Goal: Task Accomplishment & Management: Complete application form

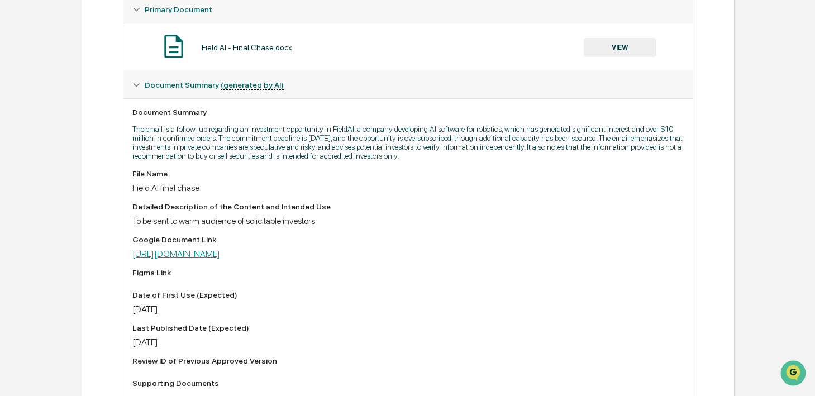
scroll to position [229, 0]
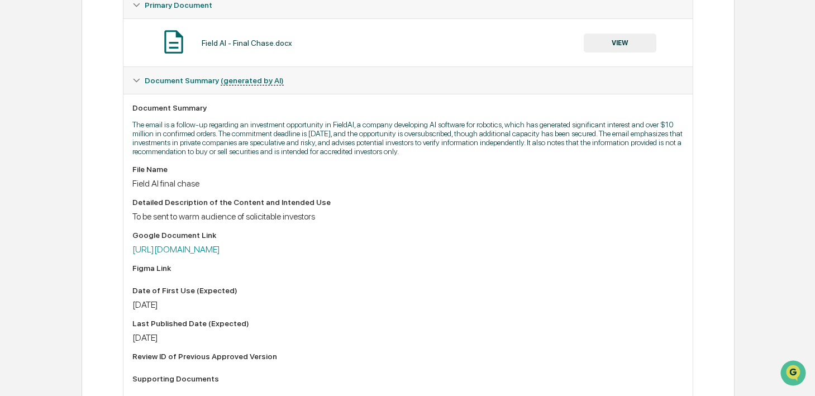
click at [602, 47] on button "VIEW" at bounding box center [619, 42] width 73 height 19
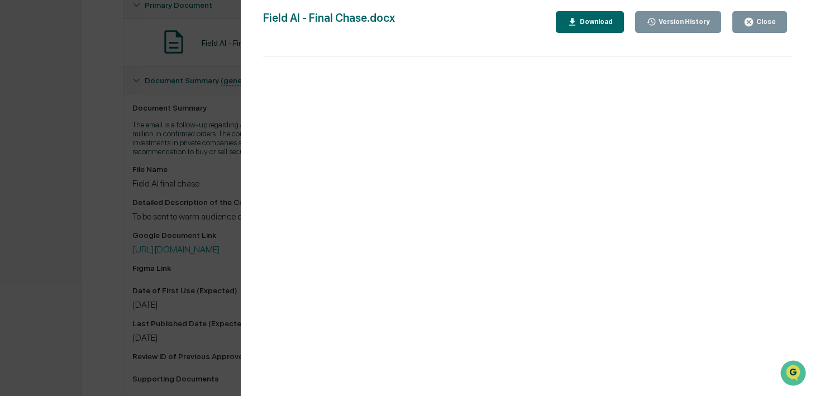
click at [762, 28] on button "Close" at bounding box center [759, 22] width 55 height 22
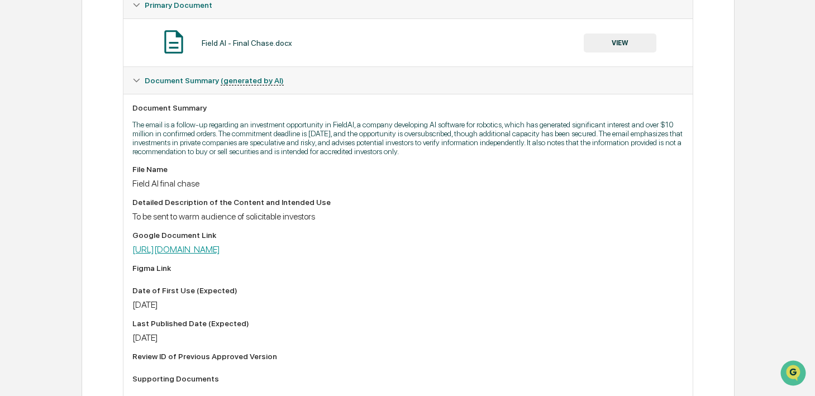
click at [220, 255] on link "https://docs.google.com/document/d/1qzysWZvnbqkhtx8psB_hLz53qWQecFnQ8IdvkSh1R_Y…" at bounding box center [176, 249] width 88 height 11
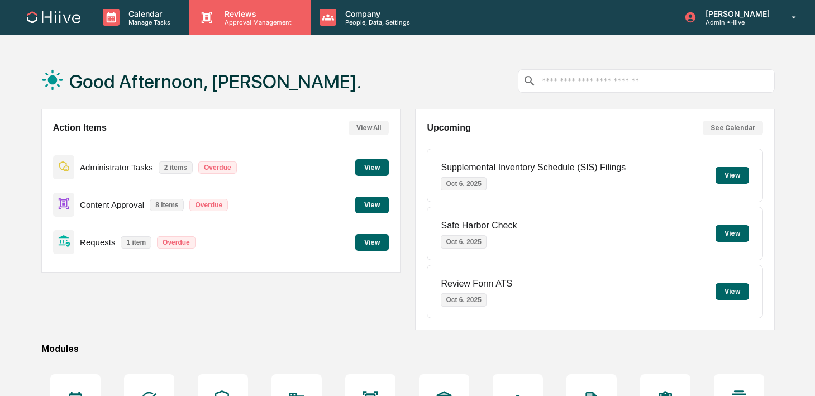
click at [228, 16] on p "Reviews" at bounding box center [256, 13] width 82 height 9
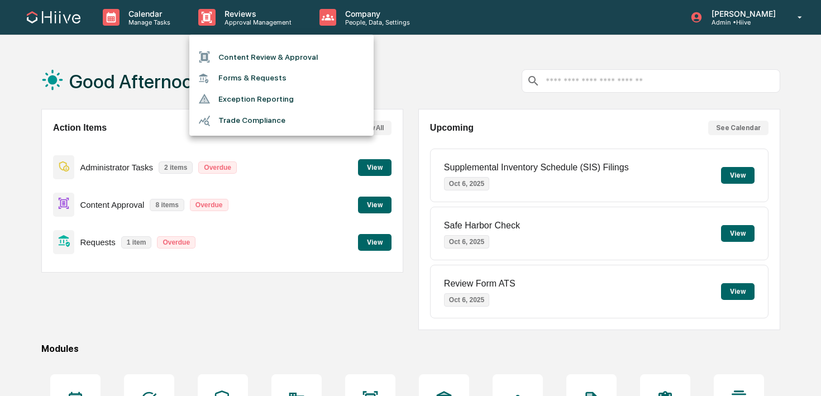
click at [227, 61] on li "Content Review & Approval" at bounding box center [281, 56] width 184 height 21
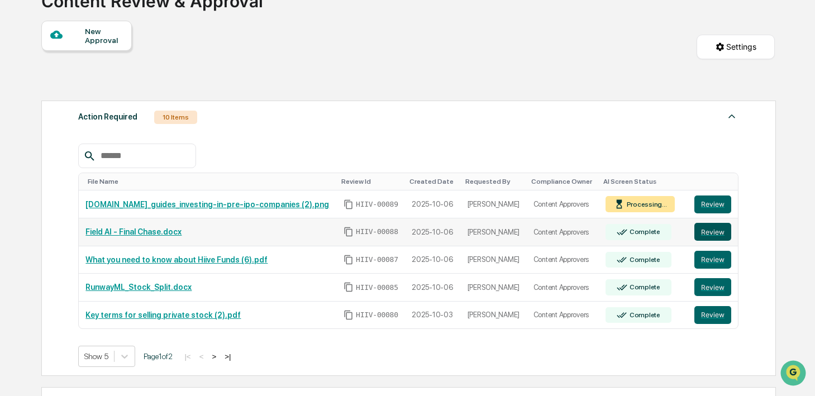
click at [705, 238] on button "Review" at bounding box center [712, 232] width 37 height 18
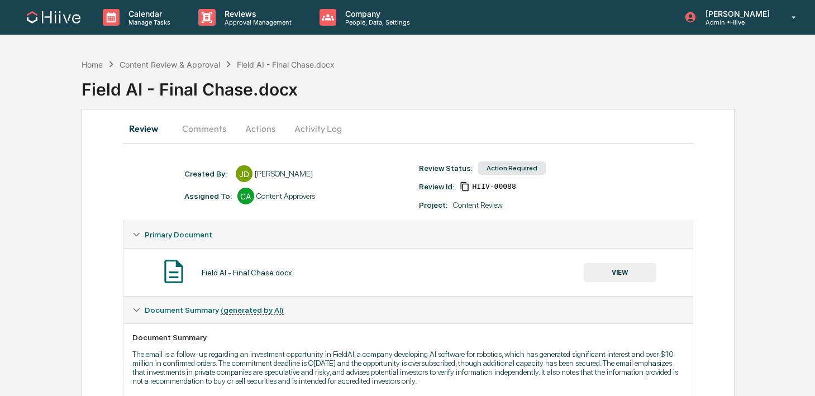
click at [309, 133] on button "Activity Log" at bounding box center [317, 128] width 65 height 27
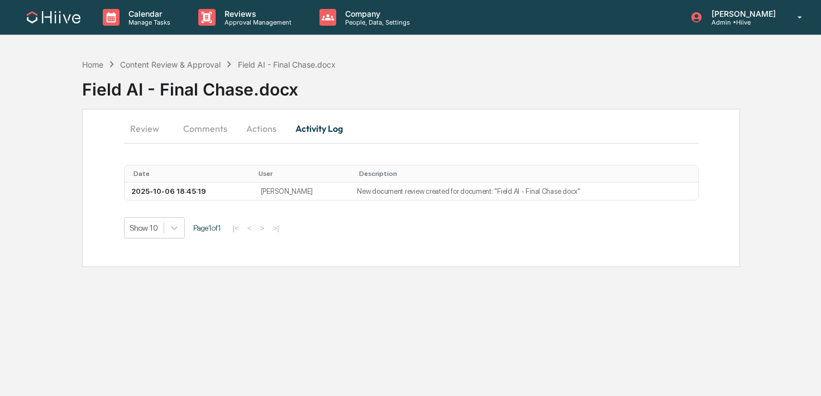
click at [267, 127] on button "Actions" at bounding box center [261, 128] width 50 height 27
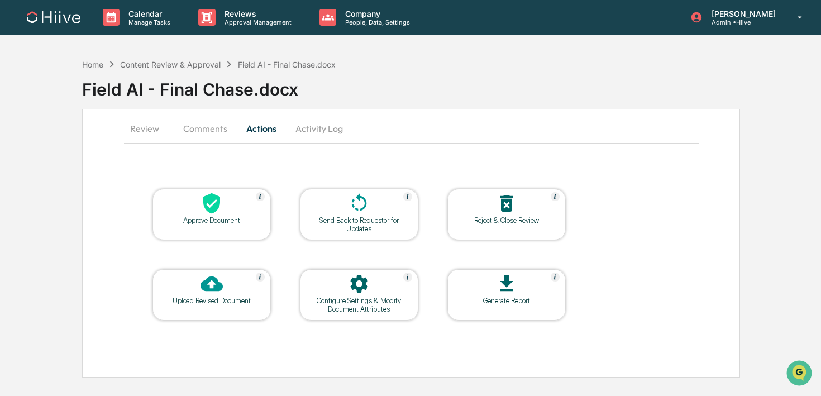
click at [336, 212] on div at bounding box center [359, 204] width 112 height 24
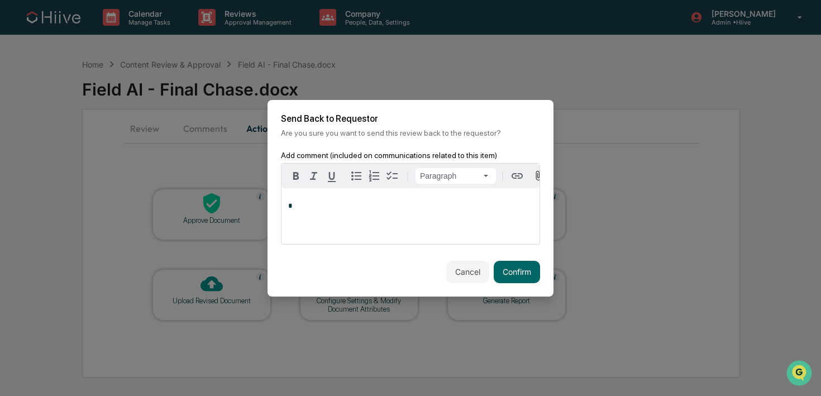
click at [372, 213] on div "*" at bounding box center [410, 216] width 258 height 56
click at [522, 274] on button "Confirm" at bounding box center [517, 272] width 46 height 22
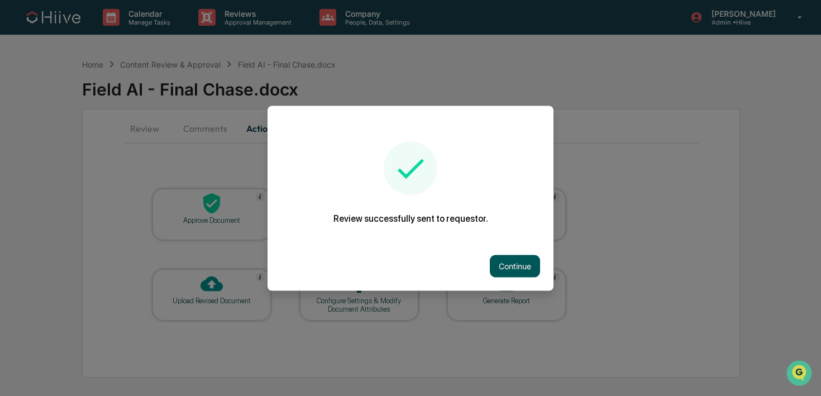
click at [524, 264] on button "Continue" at bounding box center [515, 266] width 50 height 22
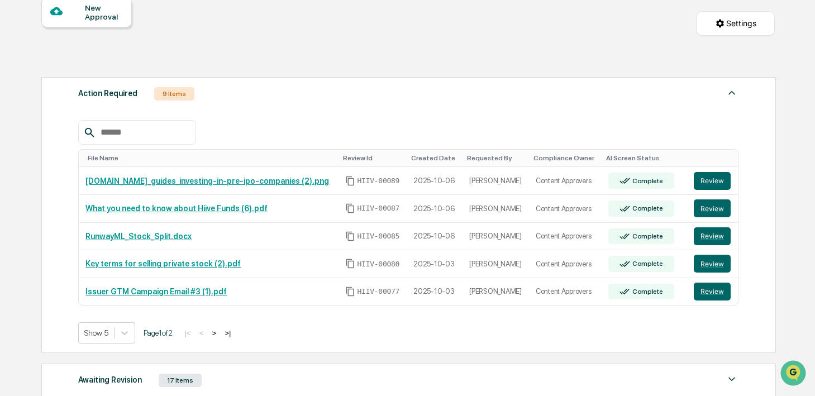
scroll to position [120, 0]
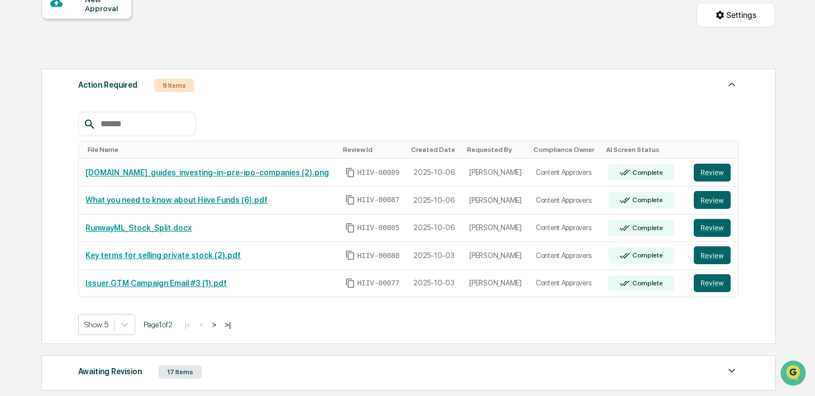
click at [219, 326] on button ">" at bounding box center [213, 324] width 11 height 9
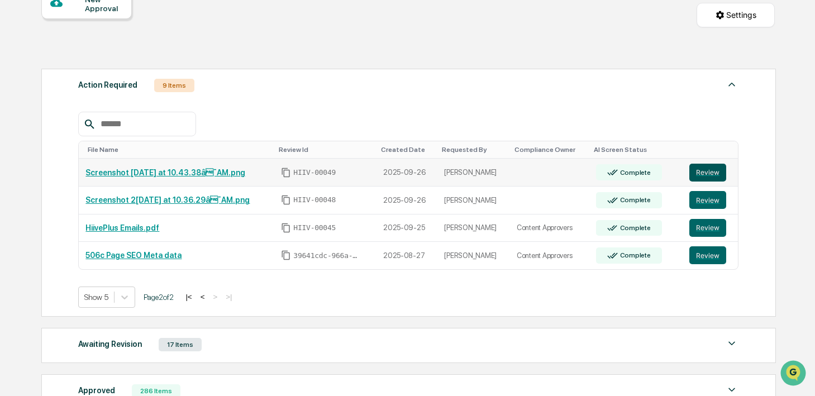
click at [707, 171] on button "Review" at bounding box center [707, 173] width 37 height 18
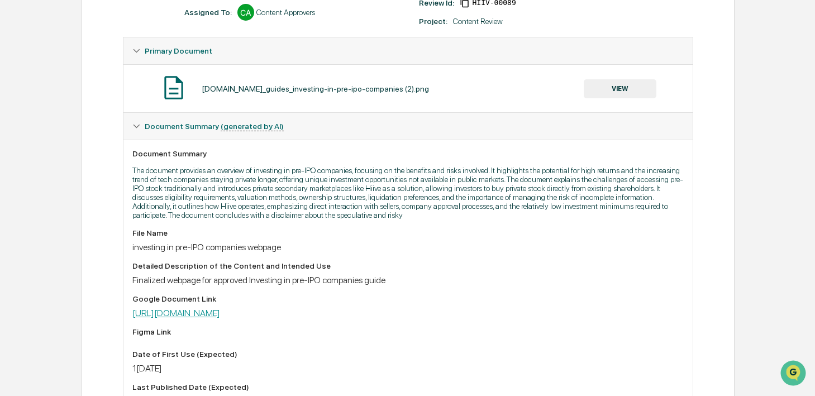
scroll to position [161, 0]
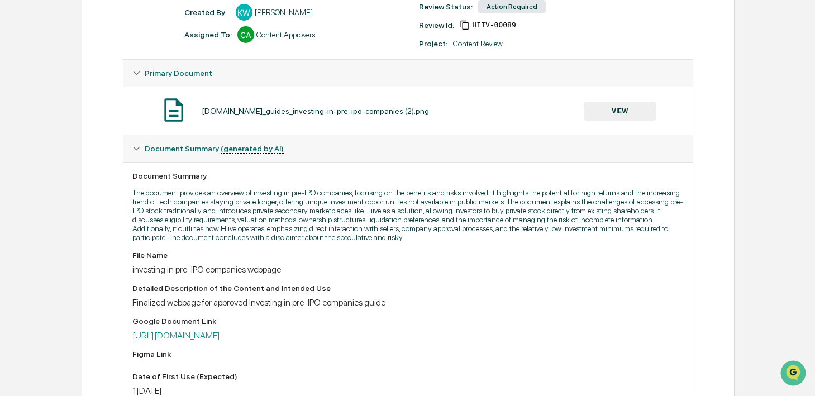
click at [612, 118] on button "VIEW" at bounding box center [619, 111] width 73 height 19
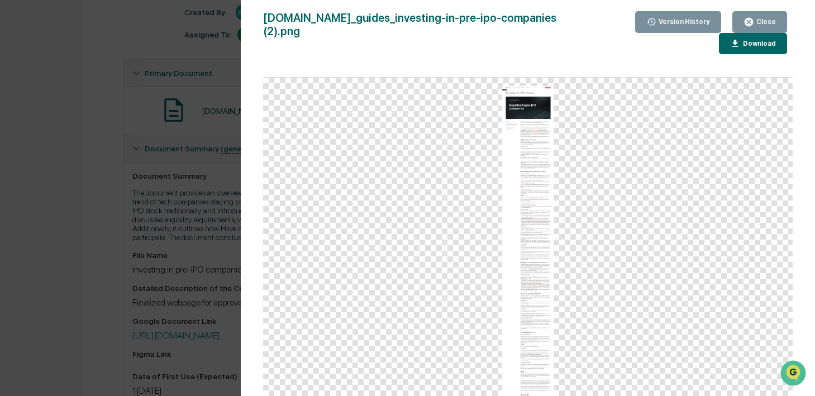
scroll to position [273, 0]
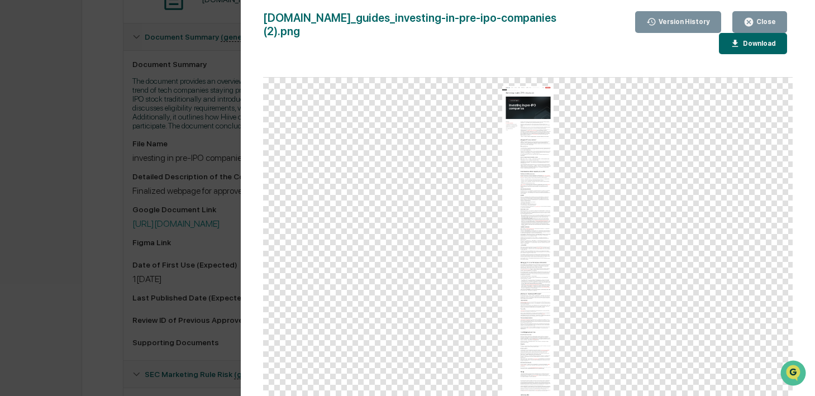
click at [758, 18] on div "Close" at bounding box center [765, 22] width 22 height 8
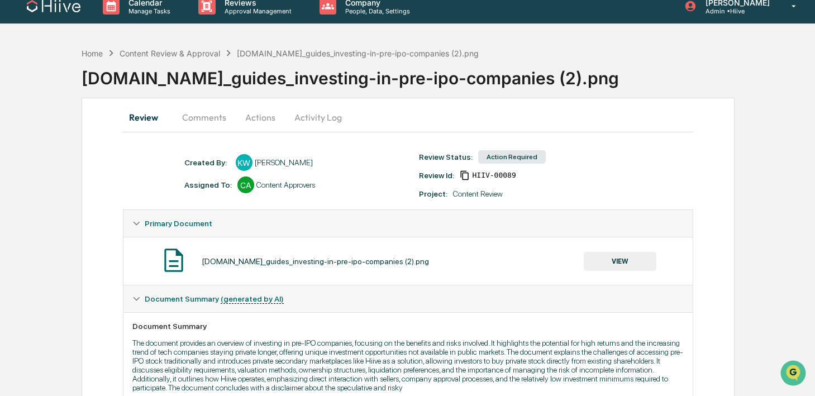
scroll to position [0, 0]
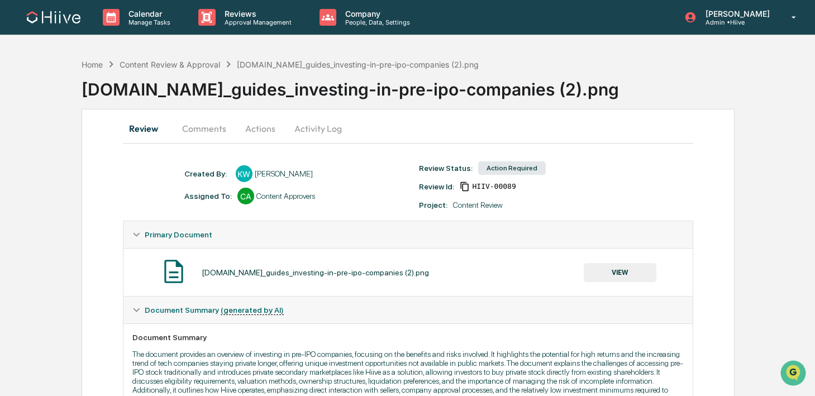
click at [262, 124] on button "Actions" at bounding box center [260, 128] width 50 height 27
click at [207, 131] on button "Comments" at bounding box center [204, 128] width 62 height 27
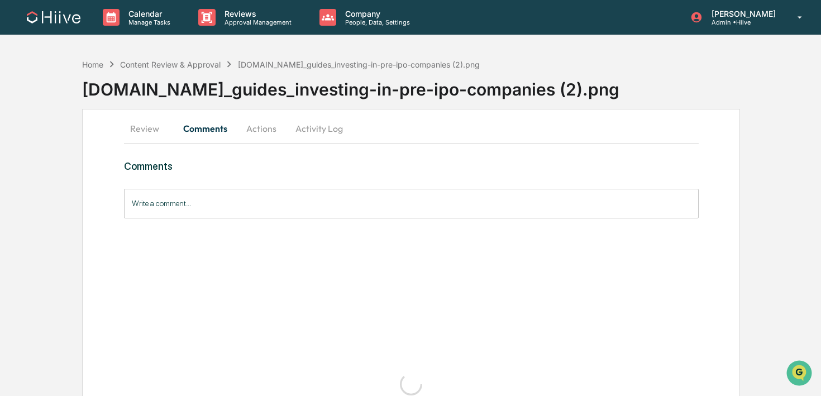
click at [216, 198] on input "Write a comment..." at bounding box center [411, 204] width 574 height 30
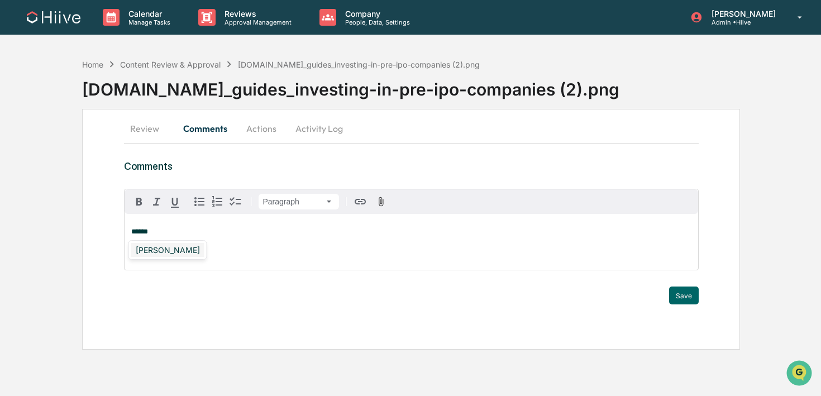
click at [187, 251] on div "Susan Woodard" at bounding box center [167, 250] width 73 height 14
click at [675, 289] on button "Save" at bounding box center [684, 295] width 30 height 18
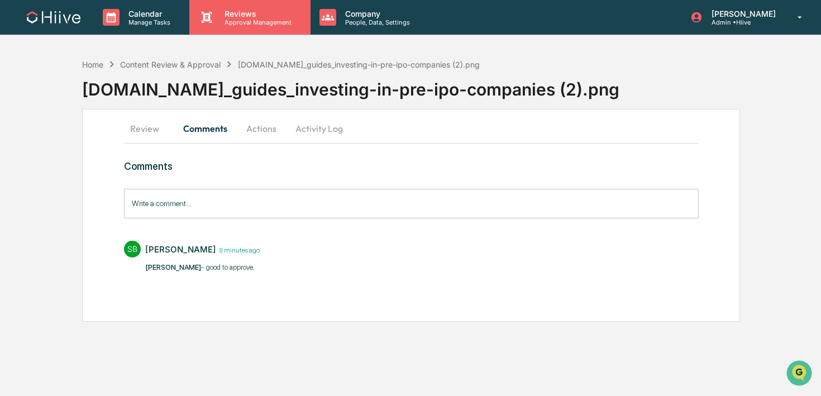
click at [229, 29] on div "Reviews Approval Management" at bounding box center [249, 17] width 121 height 35
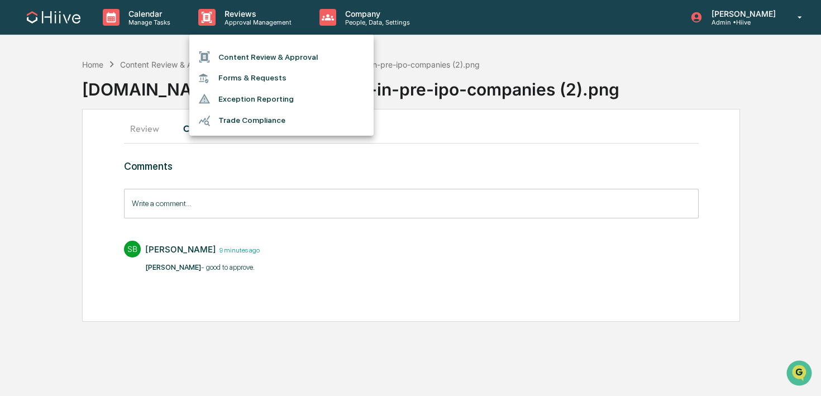
click at [229, 50] on li "Content Review & Approval" at bounding box center [281, 56] width 184 height 21
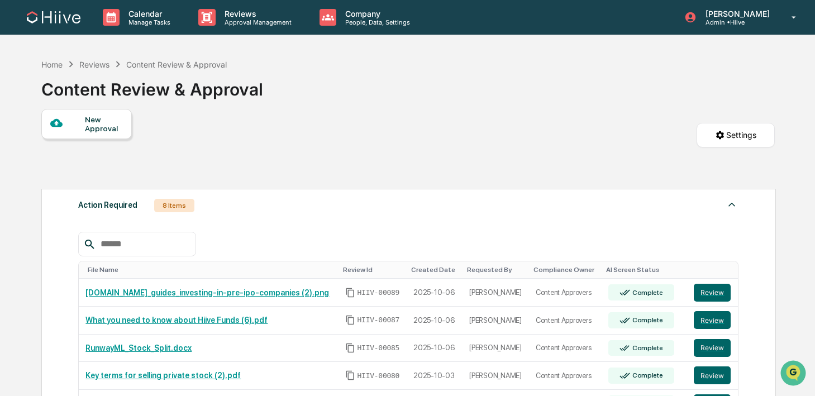
scroll to position [112, 0]
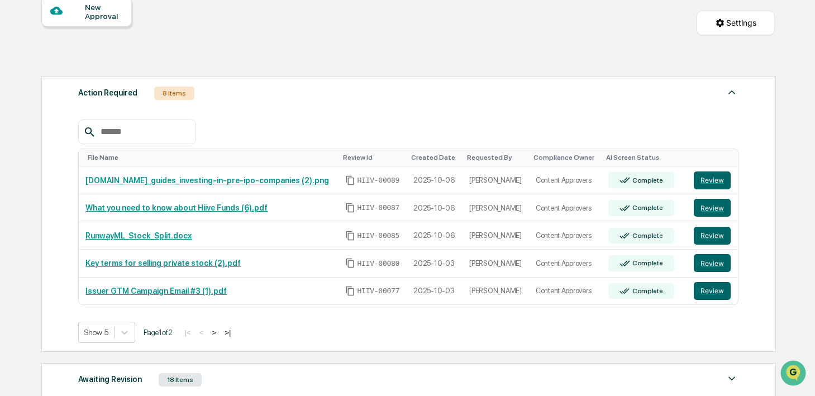
click at [219, 331] on button ">" at bounding box center [213, 332] width 11 height 9
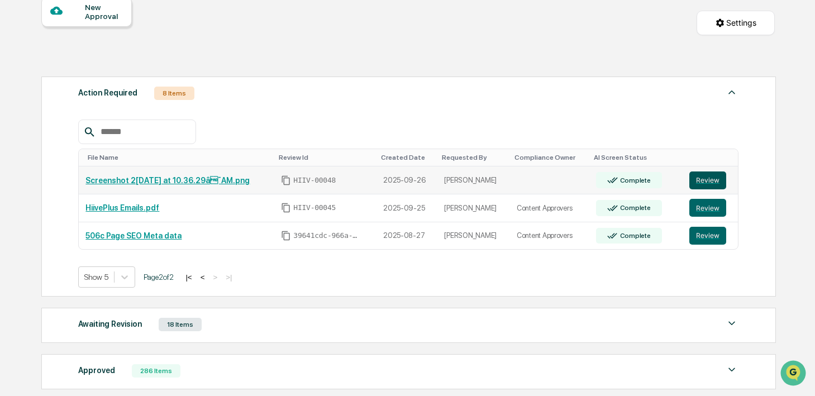
click at [696, 180] on button "Review" at bounding box center [707, 180] width 37 height 18
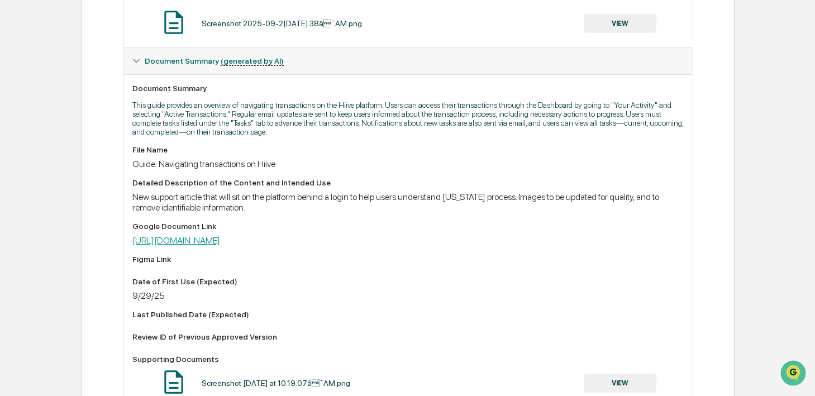
scroll to position [248, 0]
click at [220, 246] on link "[URL][DOMAIN_NAME]" at bounding box center [176, 241] width 88 height 11
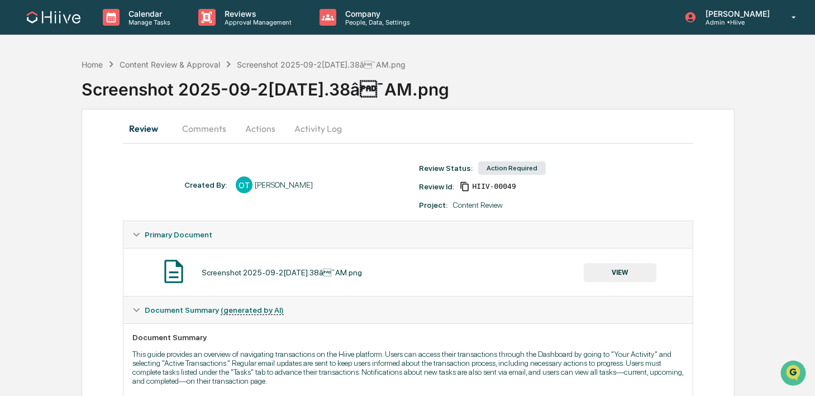
click at [313, 133] on button "Activity Log" at bounding box center [317, 128] width 65 height 27
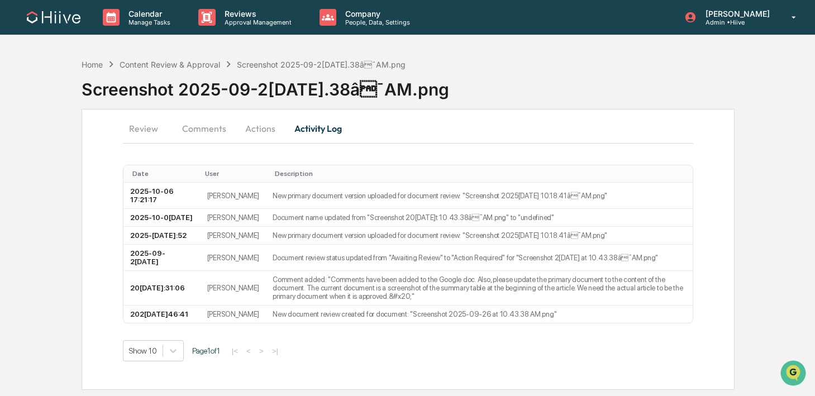
click at [273, 127] on button "Actions" at bounding box center [260, 128] width 50 height 27
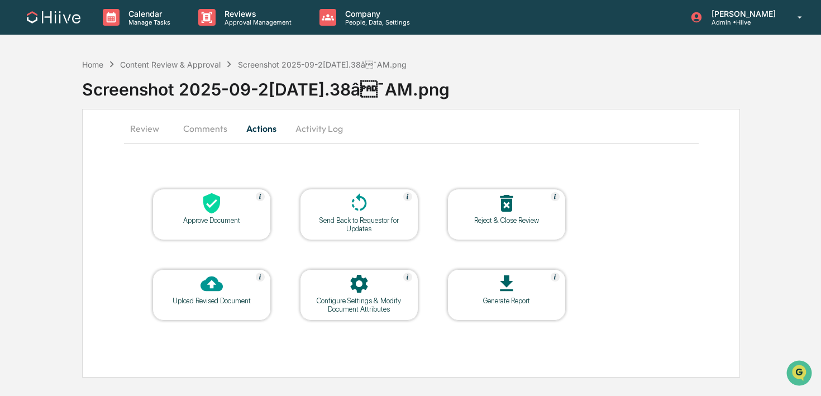
click at [358, 222] on div "Send Back to Requestor for Updates" at bounding box center [359, 224] width 100 height 17
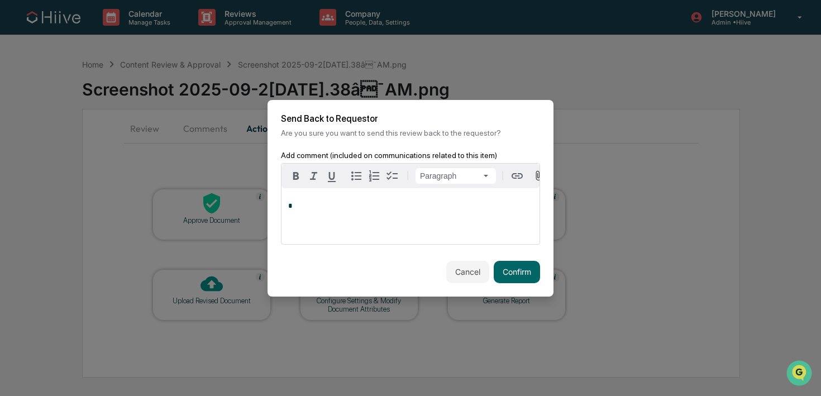
click at [411, 236] on div "*" at bounding box center [410, 216] width 258 height 56
drag, startPoint x: 403, startPoint y: 214, endPoint x: 288, endPoint y: 197, distance: 116.3
click at [288, 197] on div "**********" at bounding box center [410, 216] width 258 height 56
copy span "**********"
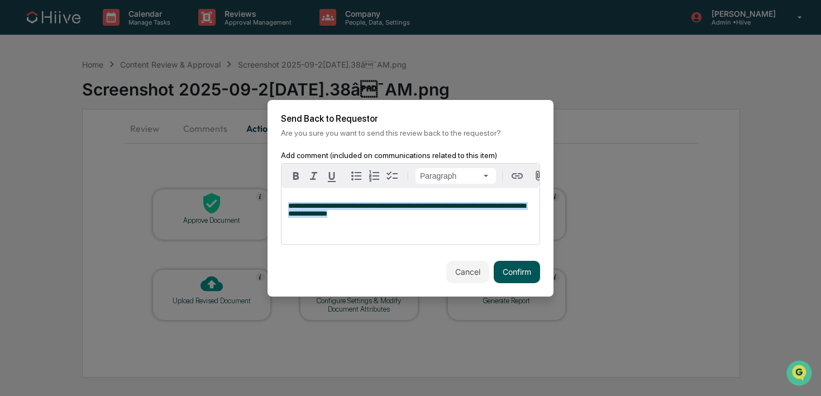
click at [506, 267] on button "Confirm" at bounding box center [517, 272] width 46 height 22
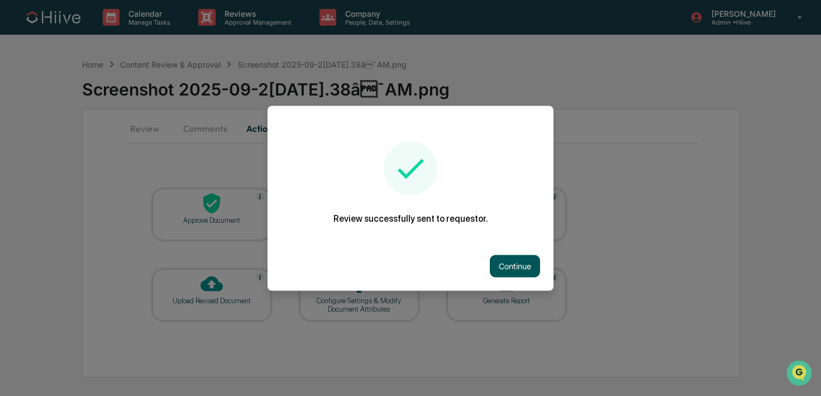
click at [509, 264] on button "Continue" at bounding box center [515, 266] width 50 height 22
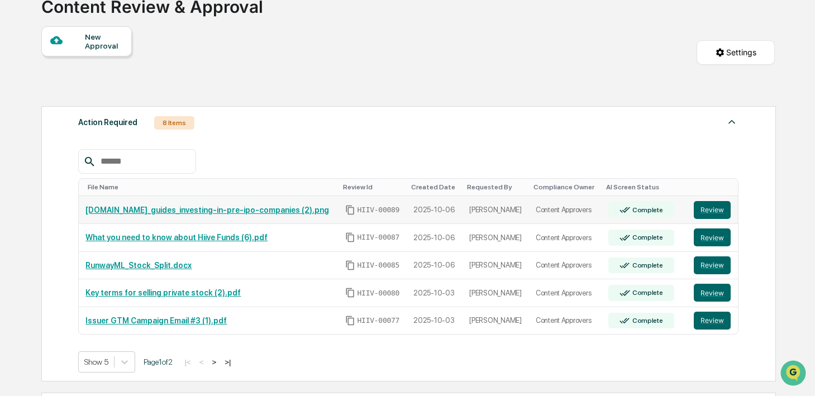
scroll to position [167, 0]
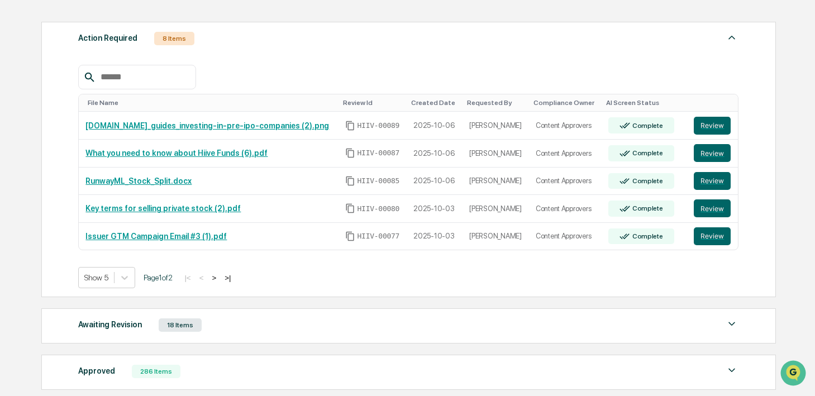
click at [219, 275] on button ">" at bounding box center [213, 277] width 11 height 9
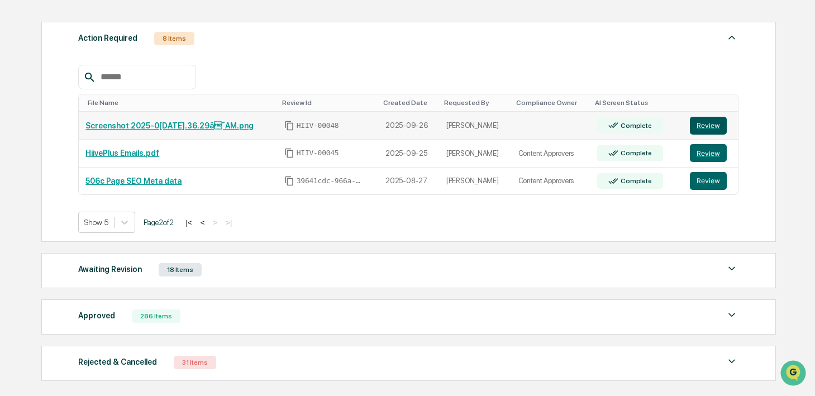
click at [700, 130] on button "Review" at bounding box center [707, 126] width 37 height 18
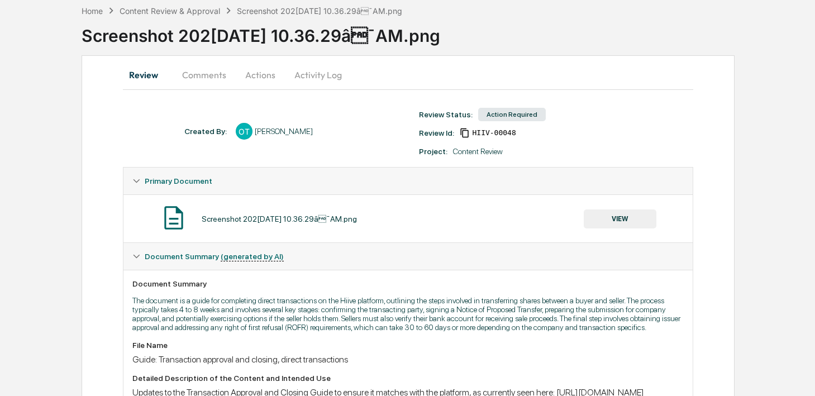
scroll to position [183, 0]
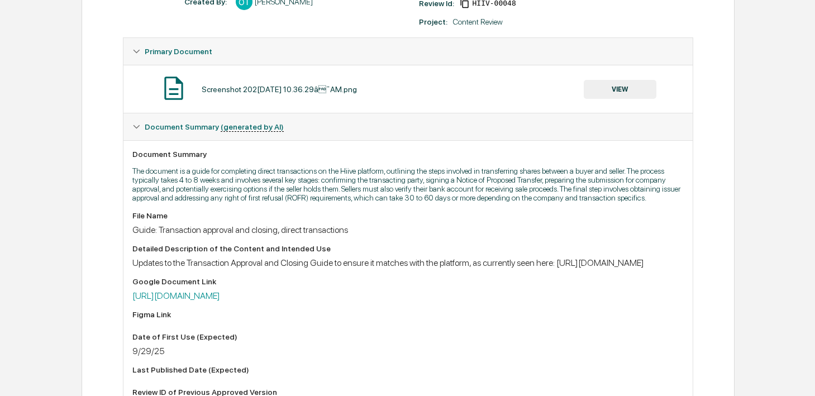
click at [346, 325] on div "File Name Guide: Transaction approval and closing, direct transactions Detailed…" at bounding box center [407, 332] width 551 height 242
click at [220, 301] on link "[URL][DOMAIN_NAME]" at bounding box center [176, 295] width 88 height 11
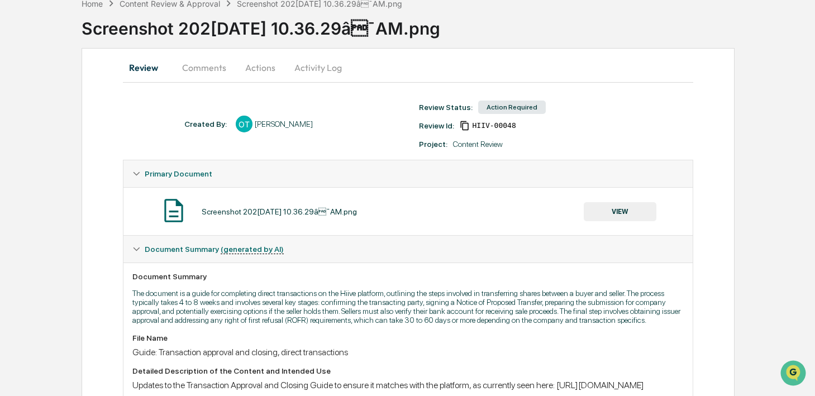
scroll to position [0, 0]
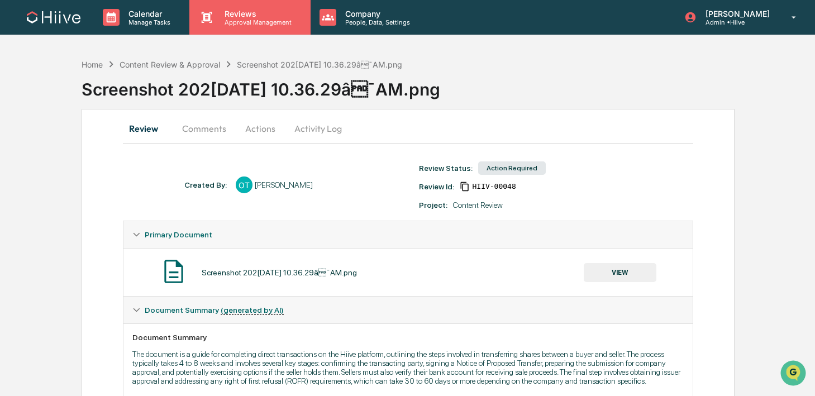
click at [241, 32] on div "Reviews Approval Management" at bounding box center [249, 17] width 121 height 35
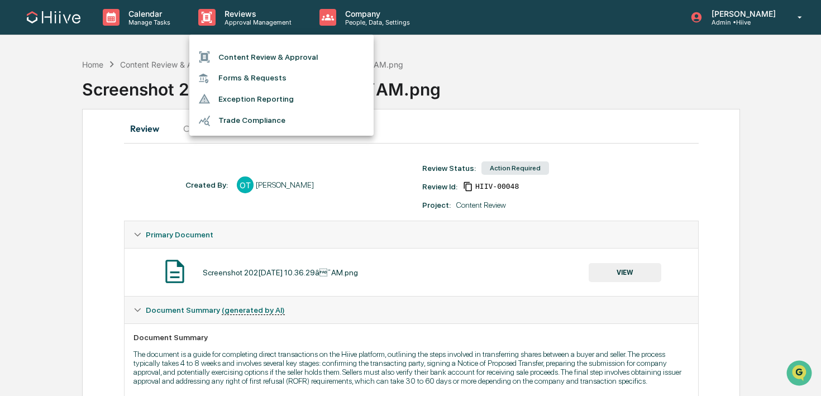
click at [235, 56] on li "Content Review & Approval" at bounding box center [281, 56] width 184 height 21
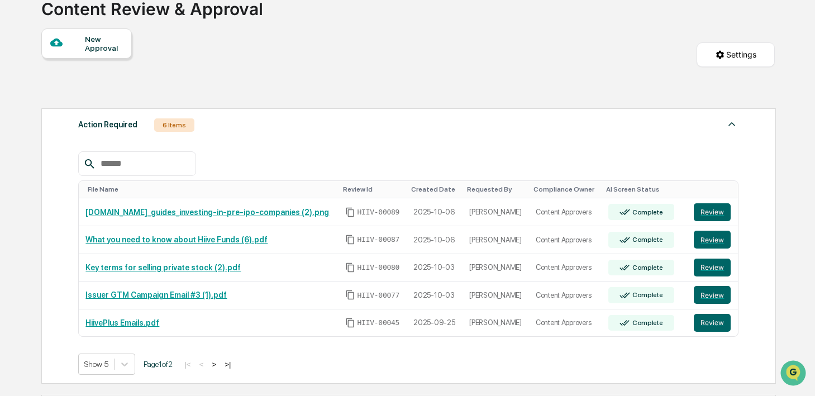
scroll to position [82, 0]
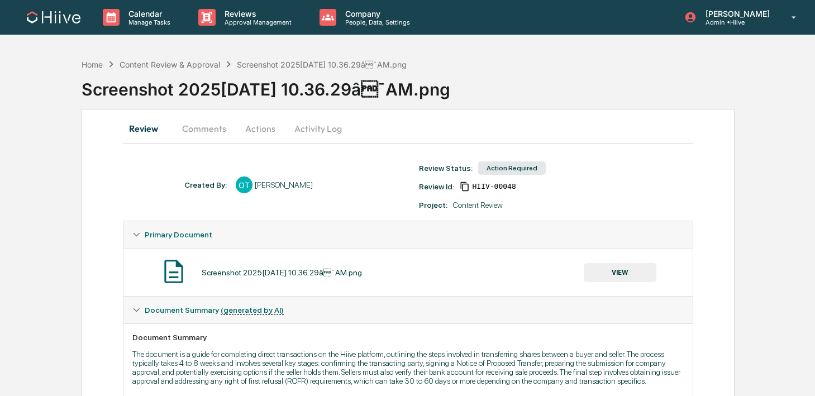
click at [635, 264] on button "VIEW" at bounding box center [619, 272] width 73 height 19
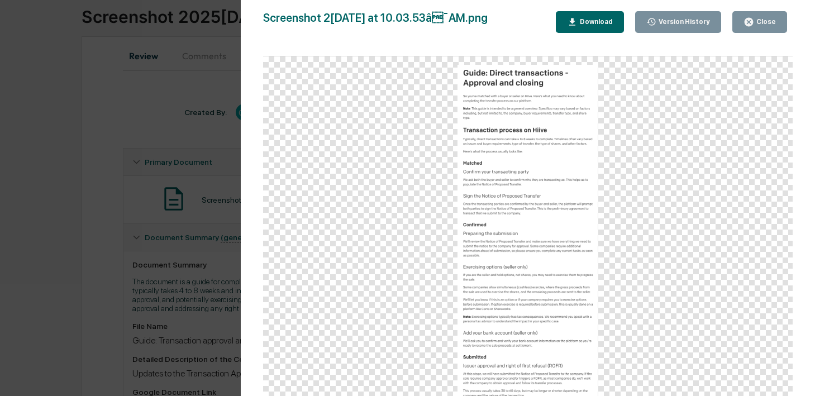
scroll to position [119, 0]
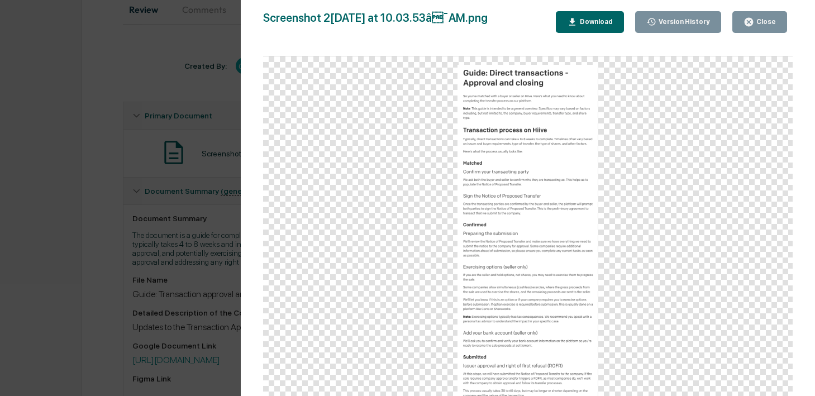
click at [598, 25] on div "Download" at bounding box center [594, 22] width 35 height 8
click at [746, 20] on icon "button" at bounding box center [748, 22] width 8 height 8
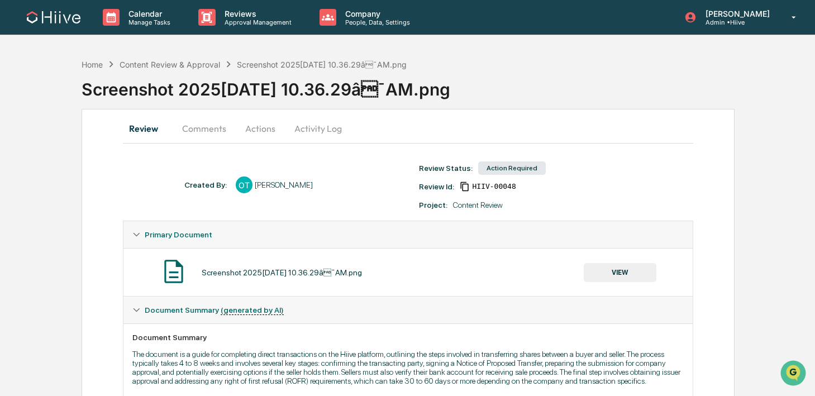
click at [320, 126] on button "Activity Log" at bounding box center [317, 128] width 65 height 27
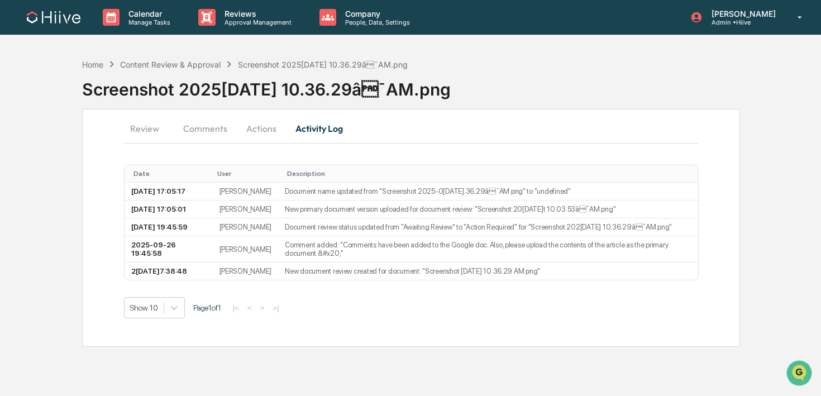
click at [269, 124] on button "Actions" at bounding box center [261, 128] width 50 height 27
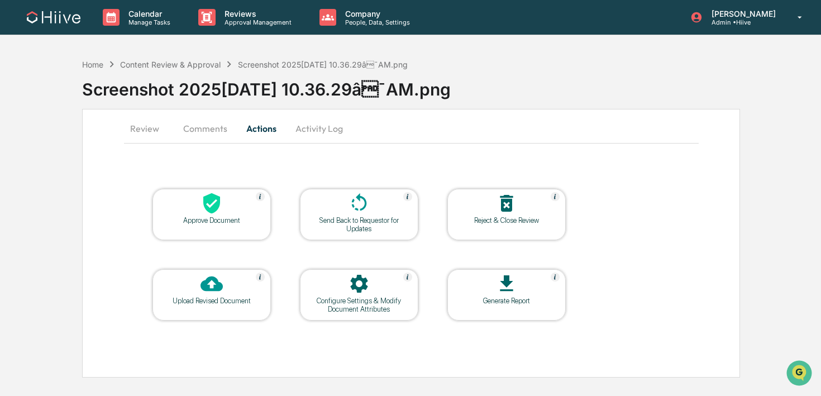
click at [361, 209] on icon at bounding box center [358, 202] width 15 height 18
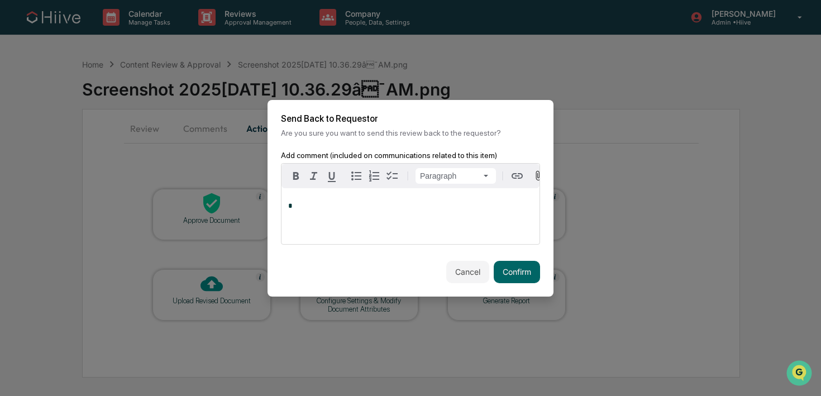
click at [383, 222] on div "*" at bounding box center [410, 216] width 258 height 56
click at [492, 209] on span "**********" at bounding box center [406, 209] width 237 height 15
click at [424, 208] on span "**********" at bounding box center [406, 209] width 237 height 15
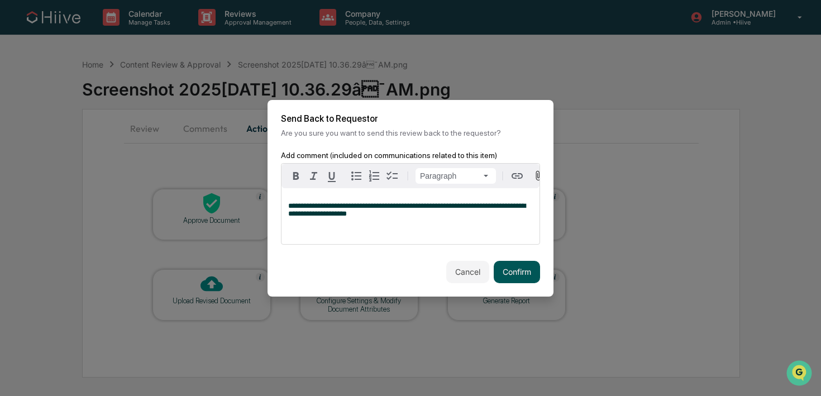
click at [514, 271] on button "Confirm" at bounding box center [517, 272] width 46 height 22
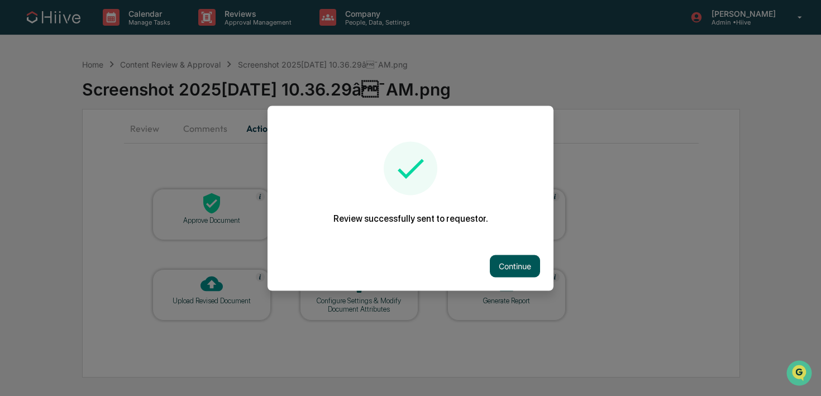
click at [506, 257] on button "Continue" at bounding box center [515, 266] width 50 height 22
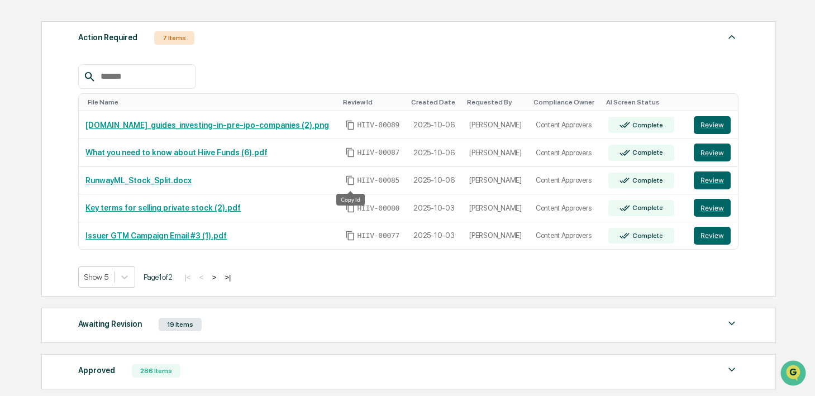
scroll to position [172, 0]
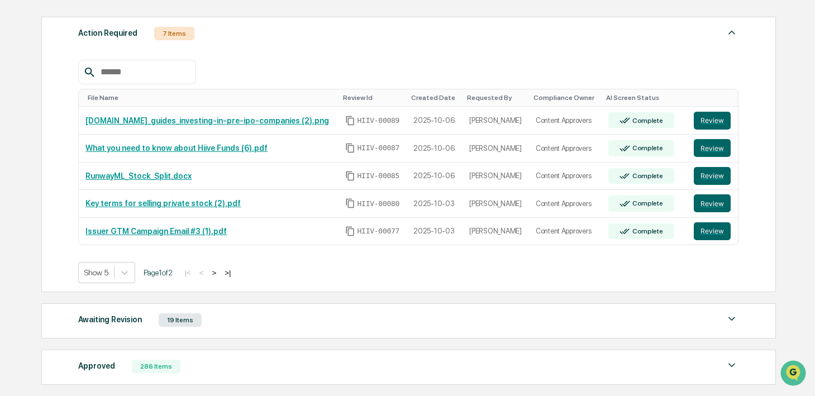
click at [219, 269] on button ">" at bounding box center [213, 272] width 11 height 9
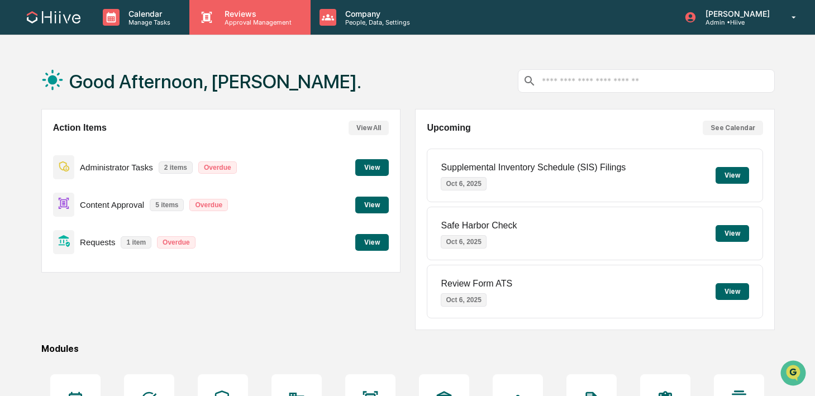
click at [210, 30] on div "Reviews Approval Management" at bounding box center [249, 17] width 121 height 35
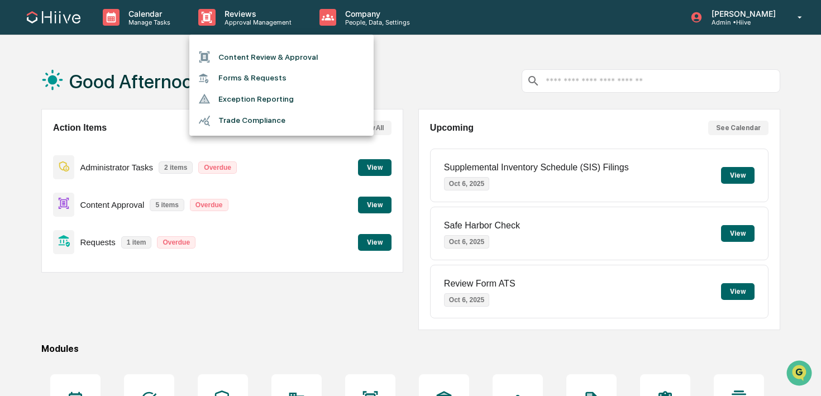
click at [218, 56] on li "Content Review & Approval" at bounding box center [281, 56] width 184 height 21
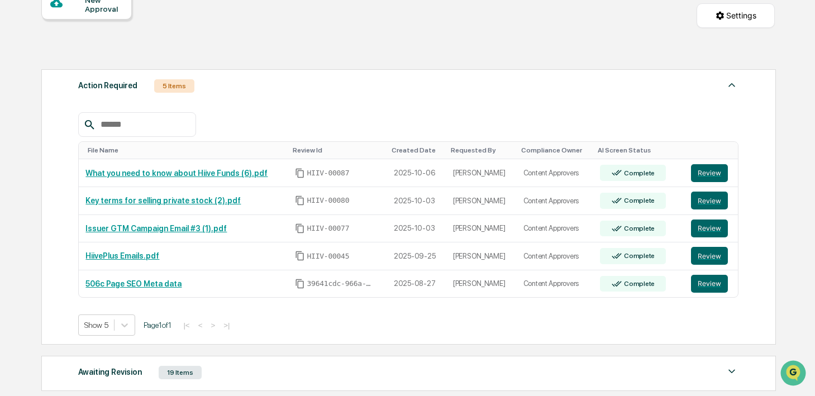
scroll to position [194, 0]
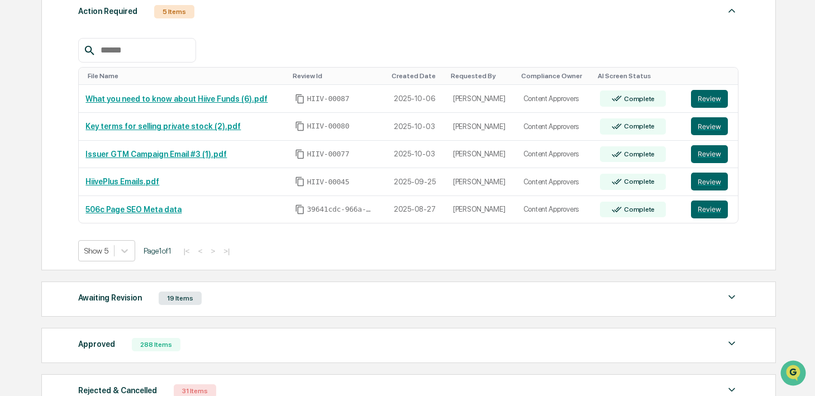
click at [232, 307] on div "Awaiting Revision 19 Items File Name Review Id Created Date Requested By Compli…" at bounding box center [408, 298] width 734 height 35
click at [279, 294] on div "Awaiting Revision 19 Items" at bounding box center [408, 298] width 660 height 16
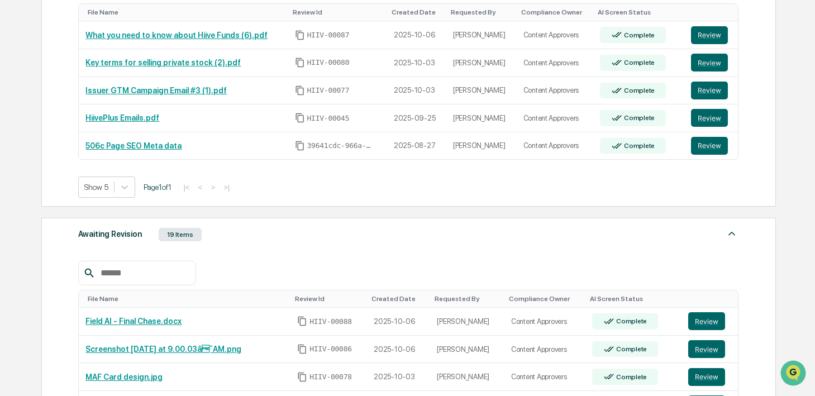
scroll to position [343, 0]
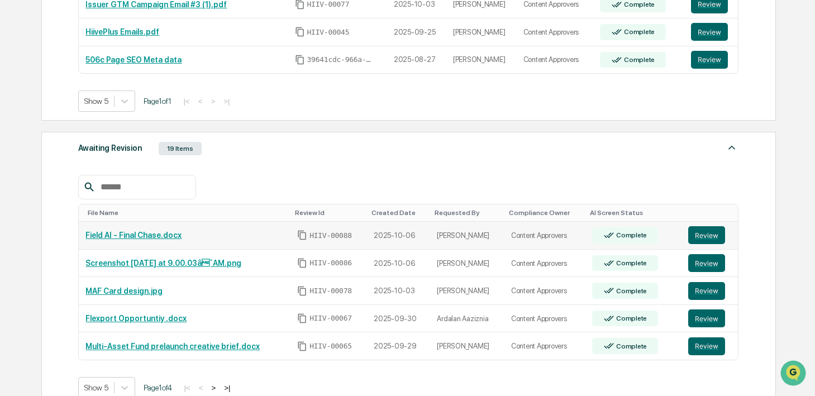
click at [682, 237] on td "Review" at bounding box center [709, 236] width 56 height 28
click at [699, 237] on button "Review" at bounding box center [706, 235] width 37 height 18
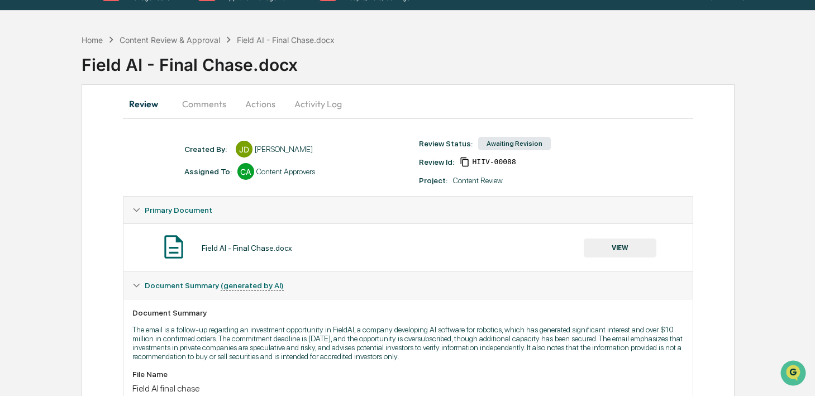
scroll to position [40, 0]
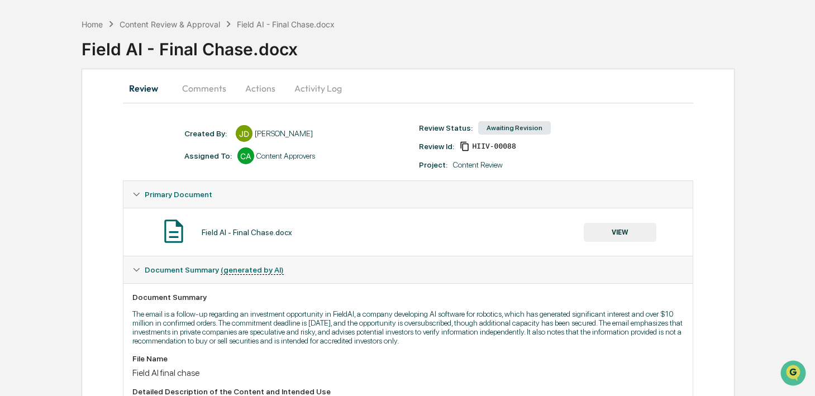
click at [212, 90] on button "Comments" at bounding box center [204, 88] width 62 height 27
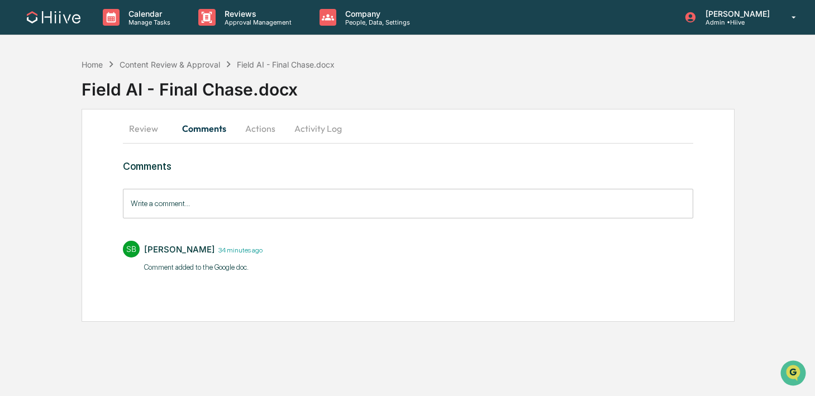
scroll to position [0, 0]
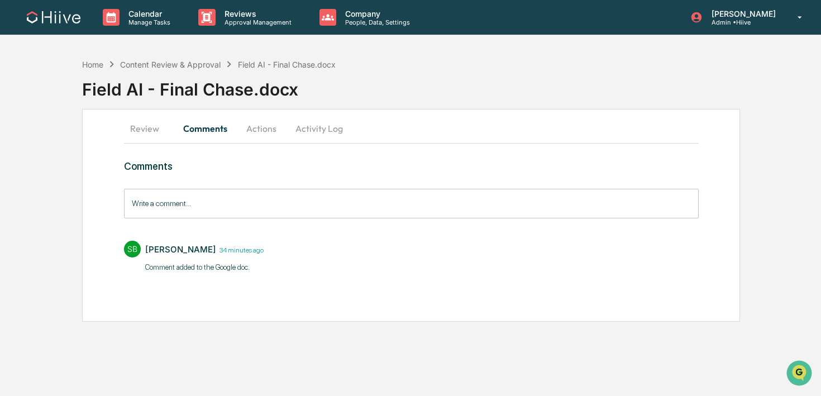
click at [261, 129] on button "Actions" at bounding box center [261, 128] width 50 height 27
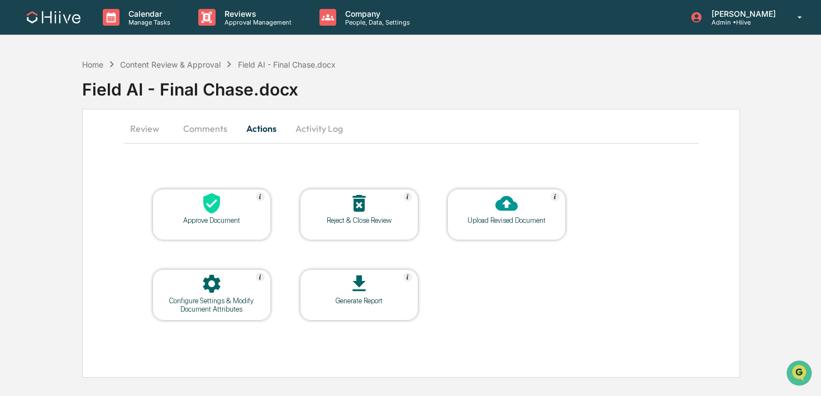
click at [141, 130] on button "Review" at bounding box center [149, 128] width 50 height 27
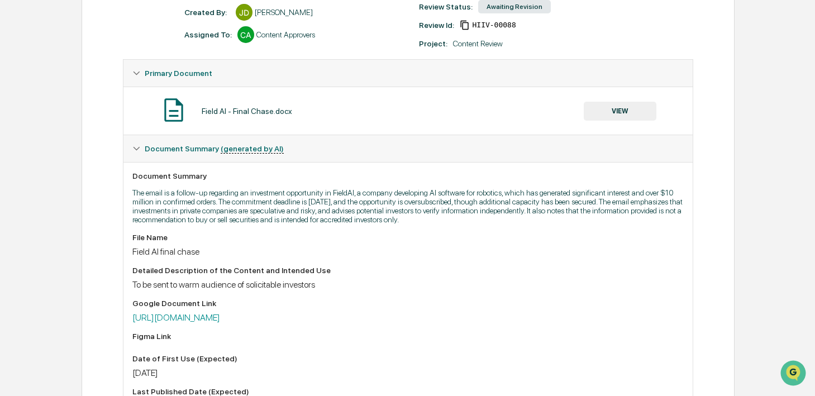
scroll to position [178, 0]
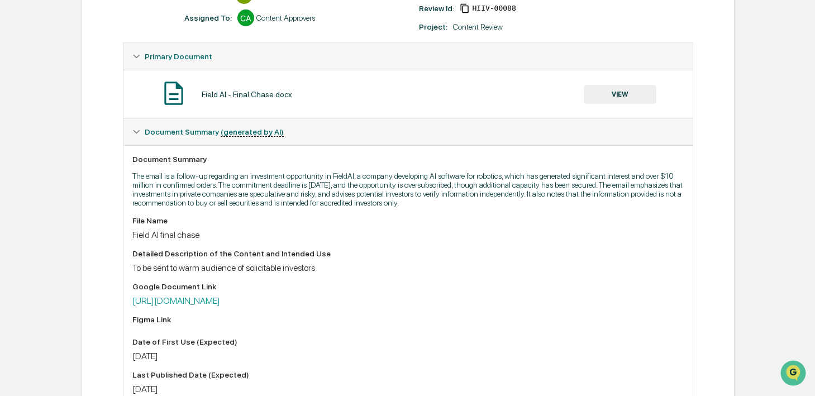
click at [215, 323] on div "File Name Field AI final chase Detailed Description of the Content and Intended…" at bounding box center [407, 327] width 551 height 223
click at [213, 306] on link "[URL][DOMAIN_NAME]" at bounding box center [176, 300] width 88 height 11
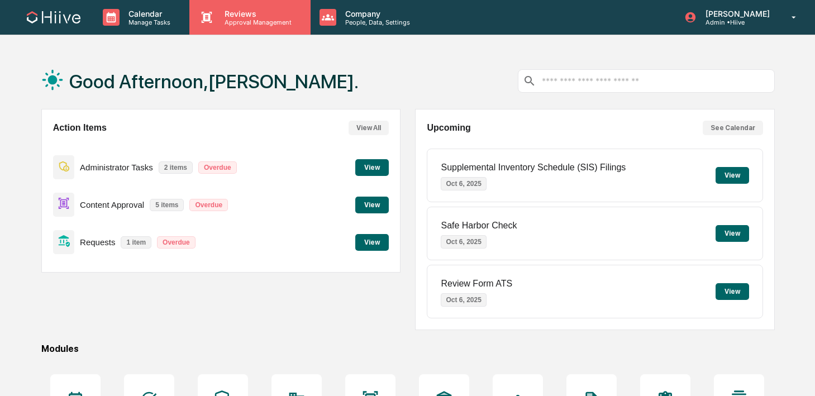
click at [248, 26] on div "Reviews Approval Management" at bounding box center [249, 17] width 121 height 35
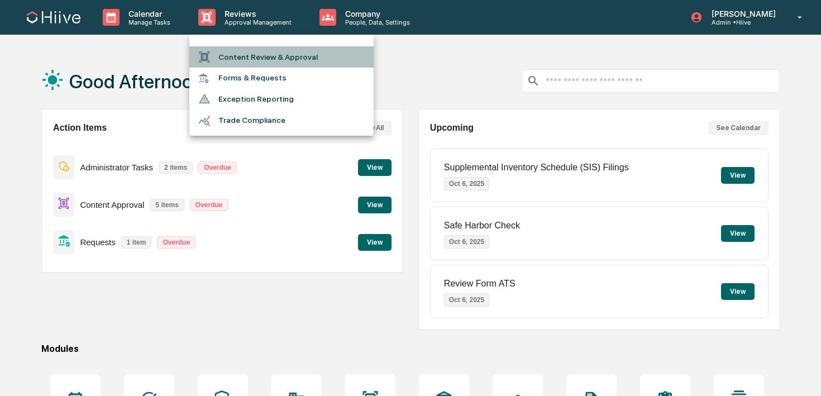
click at [243, 56] on li "Content Review & Approval" at bounding box center [281, 56] width 184 height 21
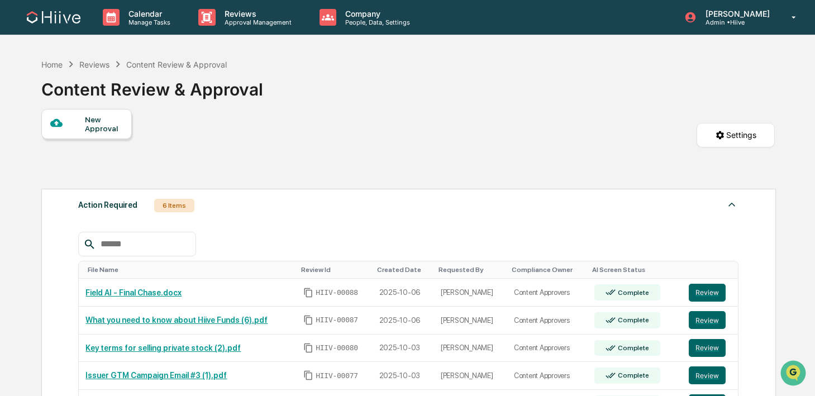
scroll to position [46, 0]
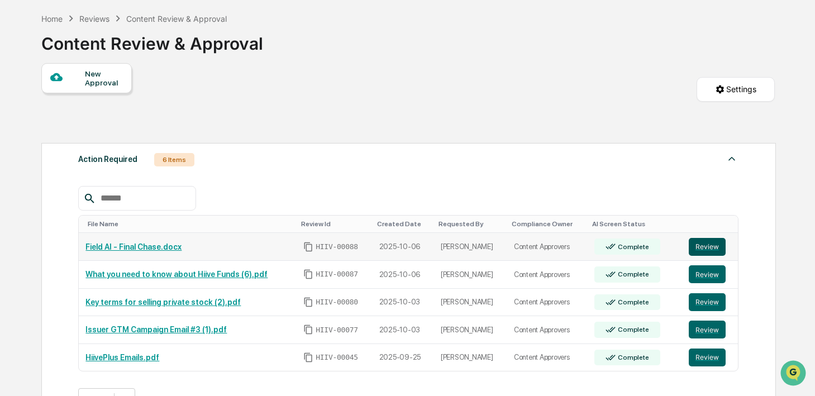
click at [702, 246] on button "Review" at bounding box center [706, 247] width 37 height 18
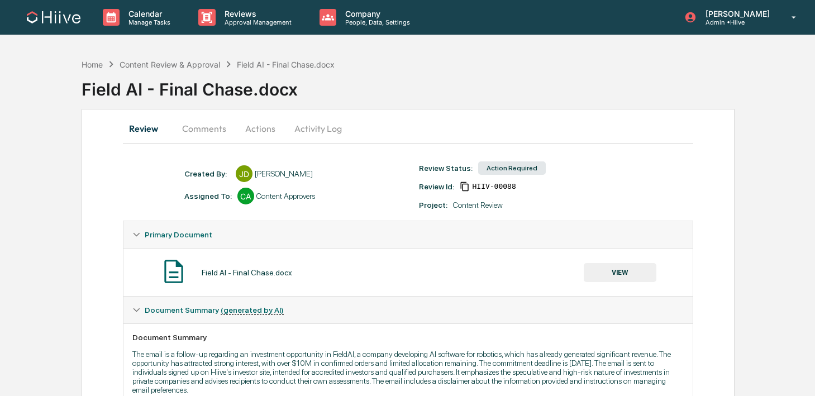
click at [219, 130] on button "Comments" at bounding box center [204, 128] width 62 height 27
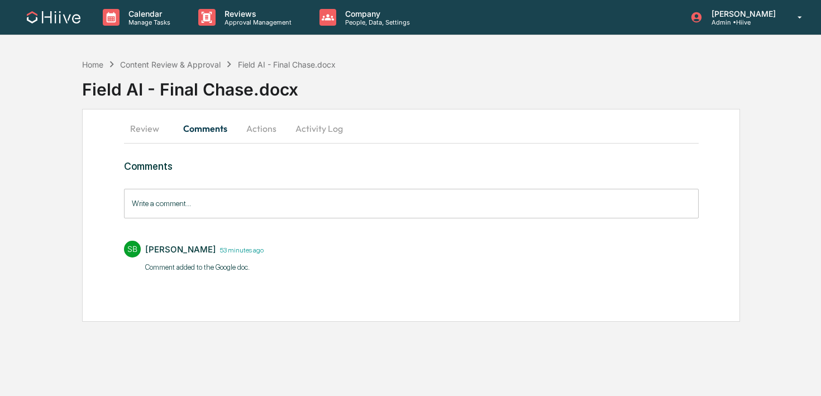
click at [192, 208] on input "Write a comment..." at bounding box center [411, 204] width 574 height 30
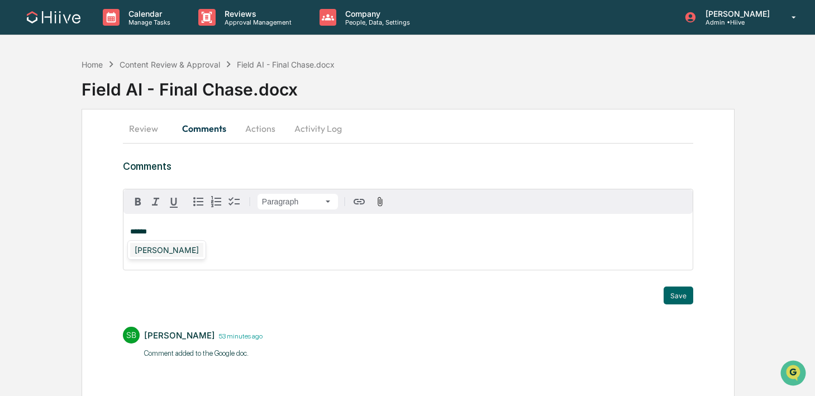
click at [164, 255] on div "[PERSON_NAME]" at bounding box center [166, 250] width 73 height 14
drag, startPoint x: 265, startPoint y: 234, endPoint x: 200, endPoint y: 233, distance: 64.2
click at [200, 233] on p "**********" at bounding box center [407, 232] width 555 height 8
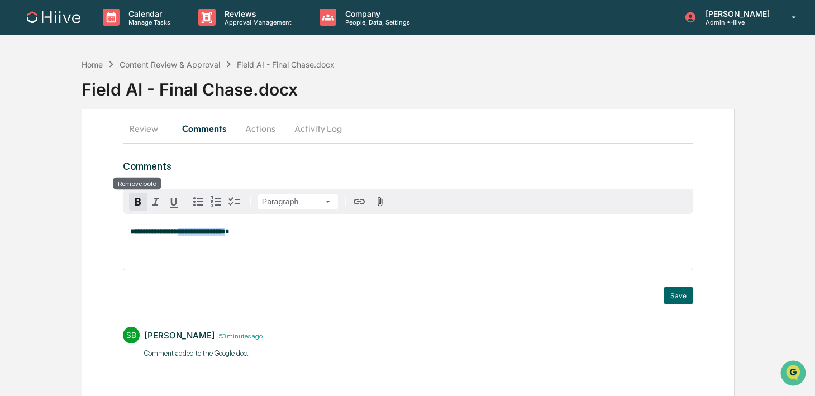
click at [142, 199] on icon "button" at bounding box center [137, 201] width 13 height 13
click at [677, 291] on button "Save" at bounding box center [678, 295] width 30 height 18
